Goal: Navigation & Orientation: Go to known website

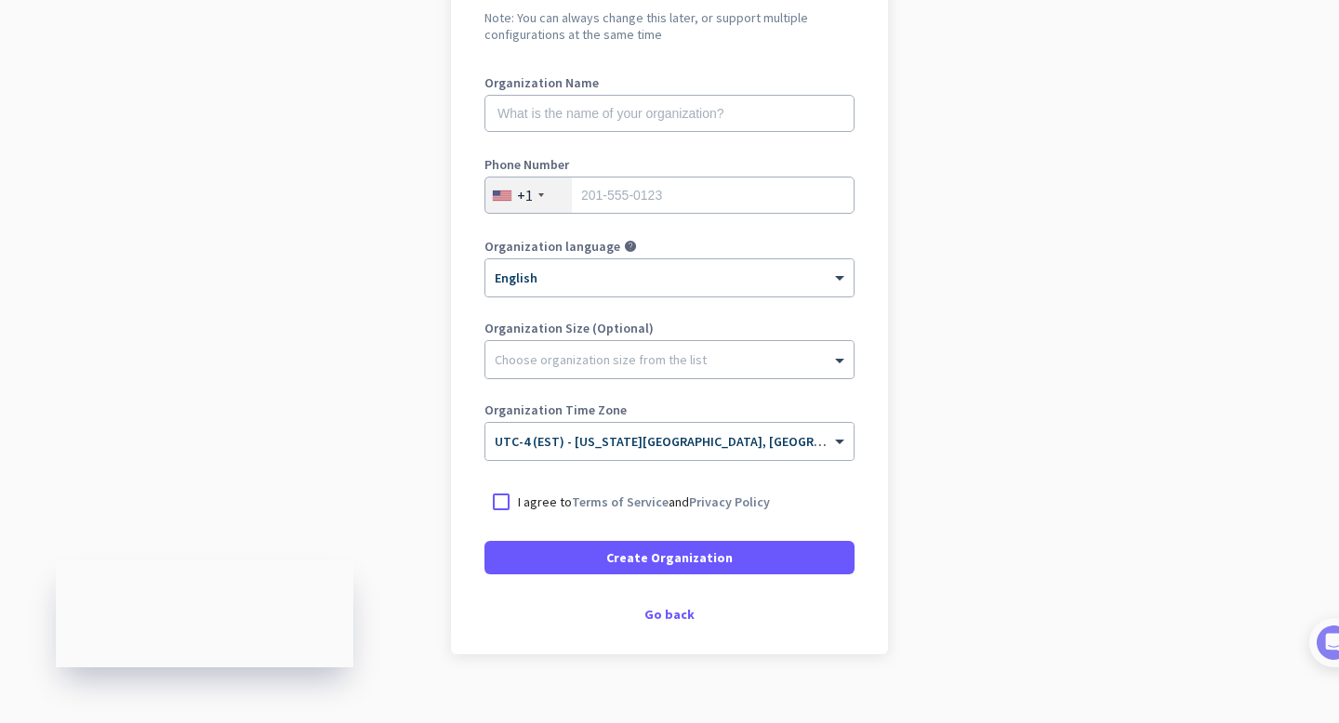
scroll to position [232, 0]
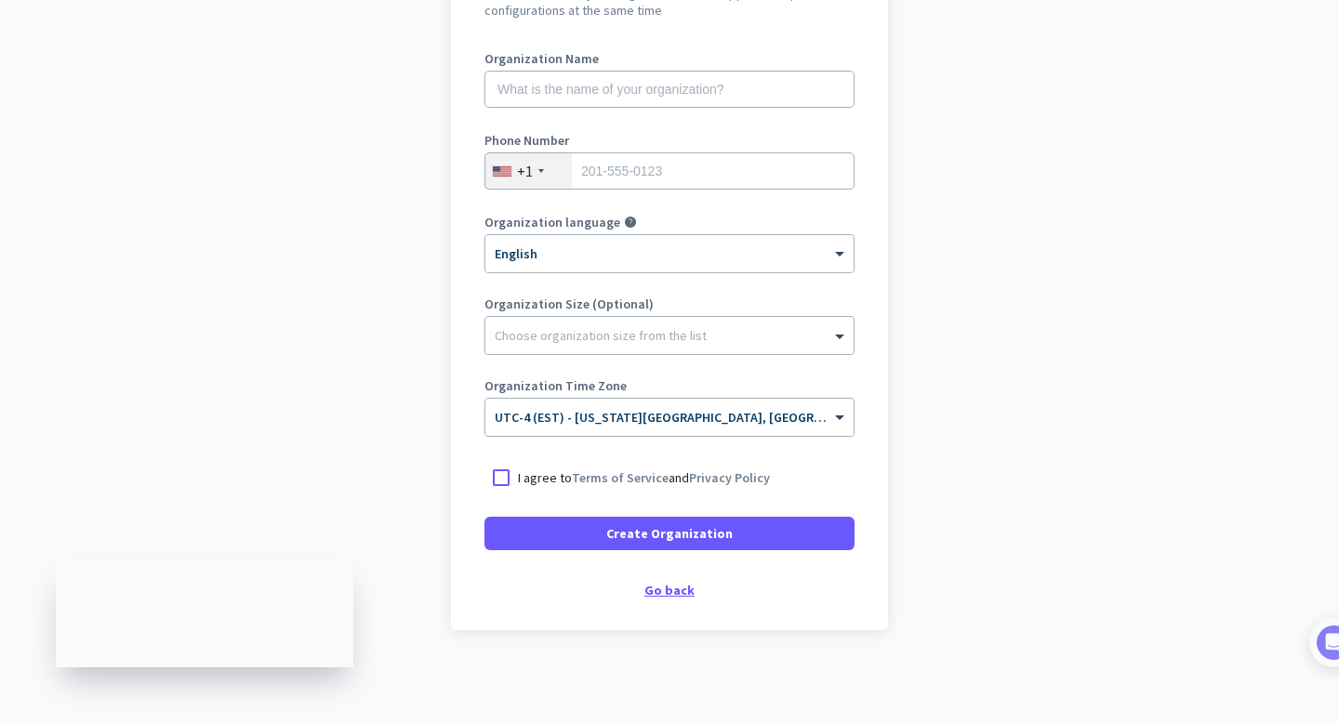
click at [673, 597] on div "Go back" at bounding box center [669, 590] width 370 height 13
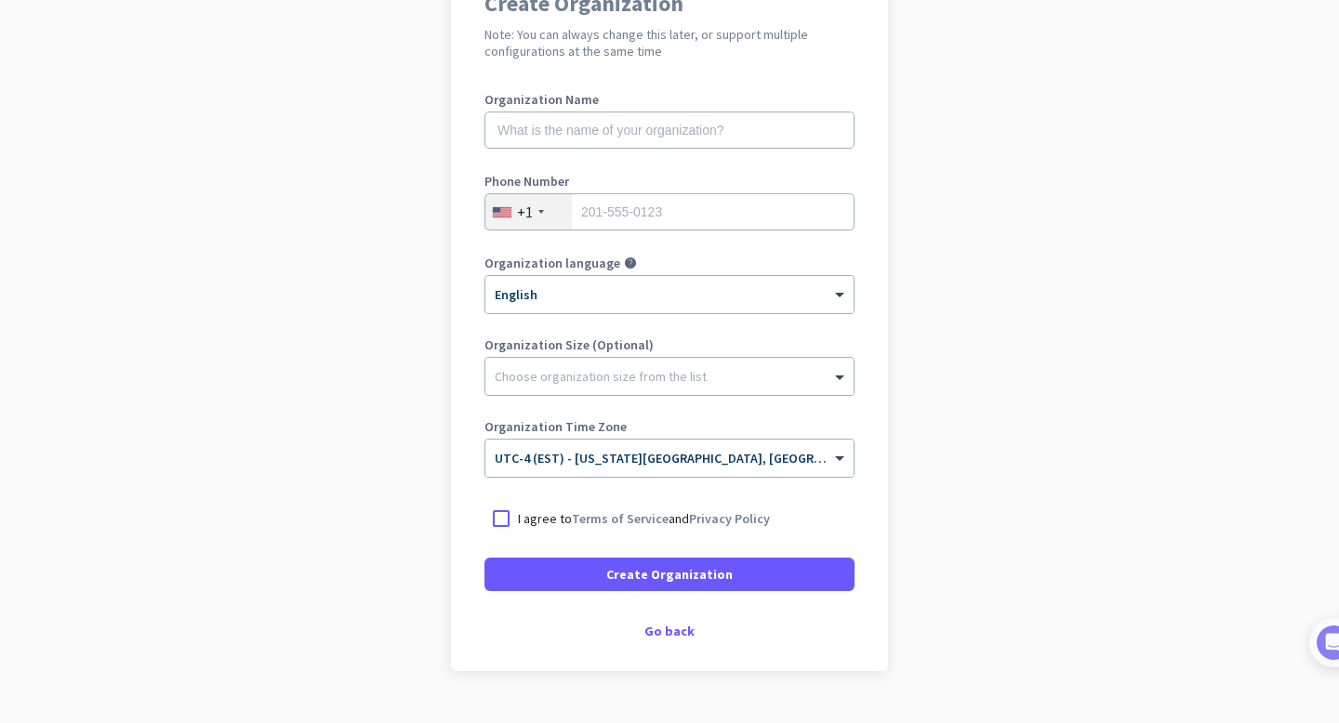
scroll to position [193, 0]
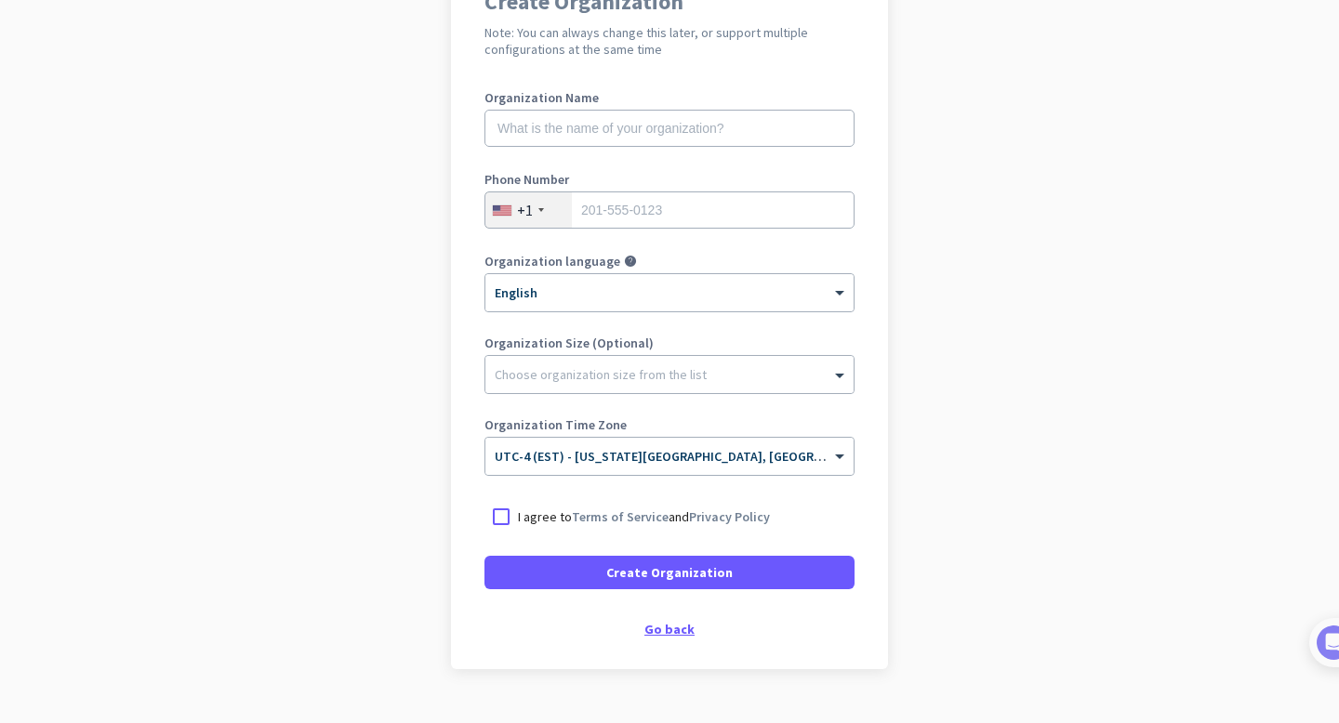
click at [672, 623] on div "Go back" at bounding box center [669, 629] width 370 height 13
